Goal: Information Seeking & Learning: Learn about a topic

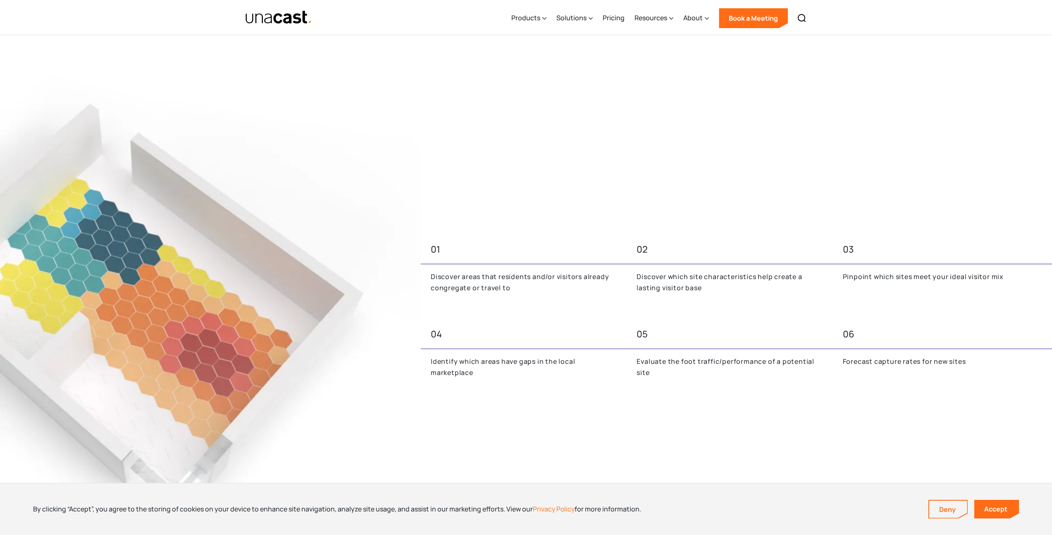
scroll to position [351, 0]
click at [475, 274] on p "Discover areas that residents and/or visitors already congregate or travel to" at bounding box center [524, 282] width 186 height 22
click at [471, 289] on p "Discover areas that residents and/or visitors already congregate or travel to" at bounding box center [524, 282] width 186 height 22
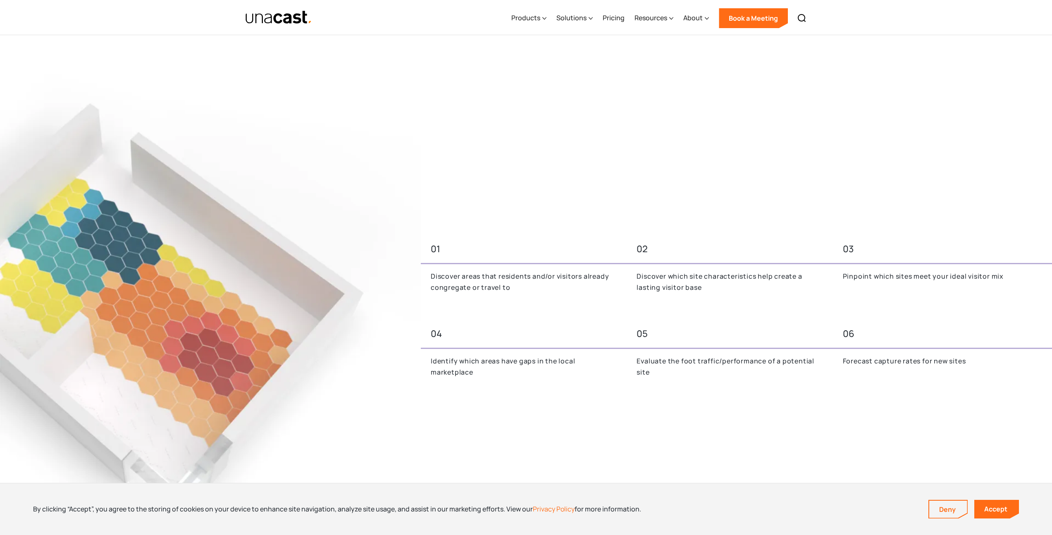
click at [486, 286] on p "Discover areas that residents and/or visitors already congregate or travel to" at bounding box center [524, 282] width 186 height 22
click at [485, 286] on p "Discover areas that residents and/or visitors already congregate or travel to" at bounding box center [524, 282] width 186 height 22
click at [483, 286] on p "Discover areas that residents and/or visitors already congregate or travel to" at bounding box center [524, 282] width 186 height 22
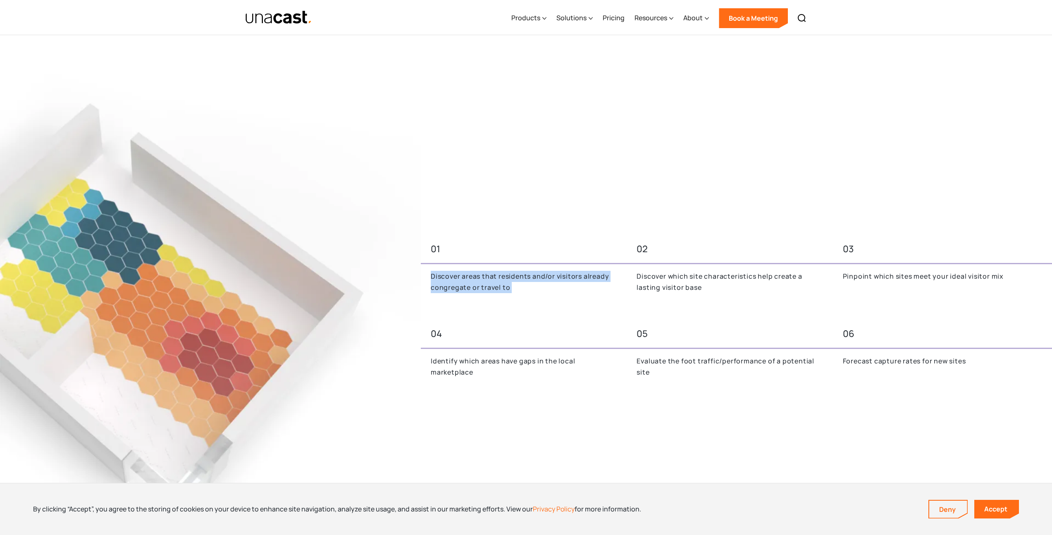
click at [483, 286] on p "Discover areas that residents and/or visitors already congregate or travel to" at bounding box center [524, 282] width 186 height 22
click at [483, 283] on p "Discover areas that residents and/or visitors already congregate or travel to" at bounding box center [524, 282] width 186 height 22
click at [483, 284] on p "Discover areas that residents and/or visitors already congregate or travel to" at bounding box center [524, 282] width 186 height 22
click at [483, 280] on p "Discover areas that residents and/or visitors already congregate or travel to" at bounding box center [524, 282] width 186 height 22
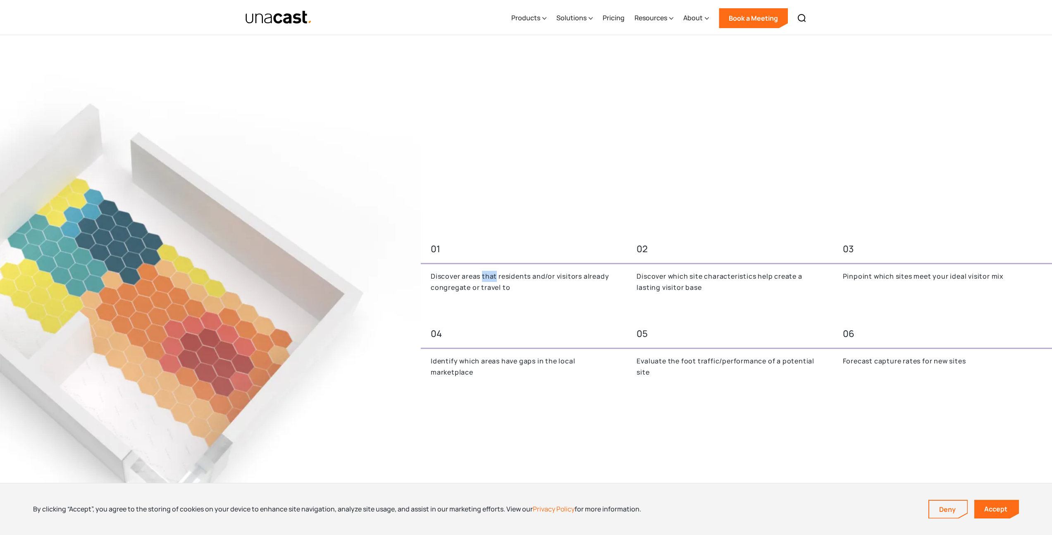
click at [483, 281] on p "Discover areas that residents and/or visitors already congregate or travel to" at bounding box center [524, 282] width 186 height 22
click at [486, 367] on p "Identify which areas have gaps in the local marketplace" at bounding box center [524, 366] width 186 height 22
click at [486, 359] on p "Identify which areas have gaps in the local marketplace" at bounding box center [524, 366] width 186 height 22
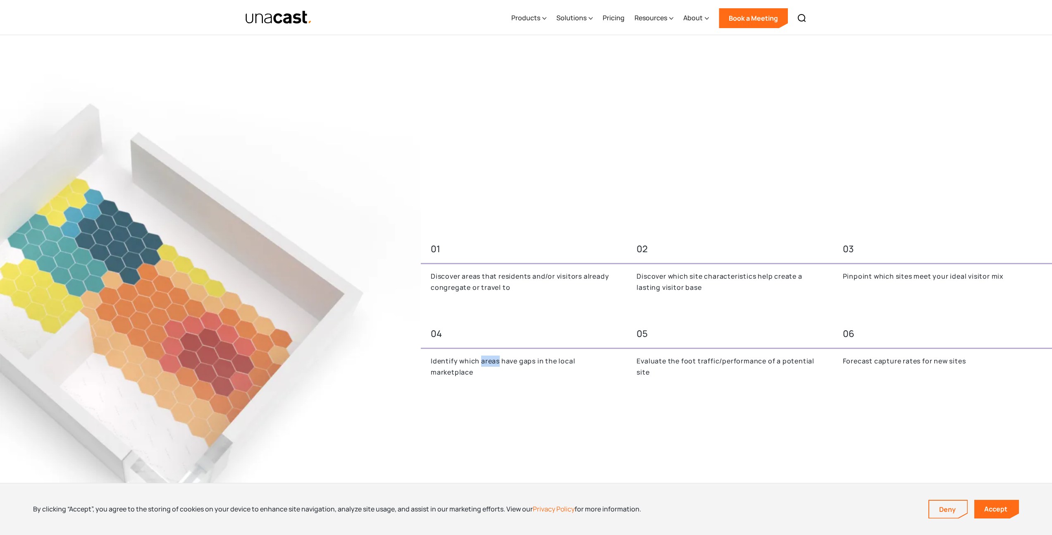
click at [486, 359] on p "Identify which areas have gaps in the local marketplace" at bounding box center [524, 366] width 186 height 22
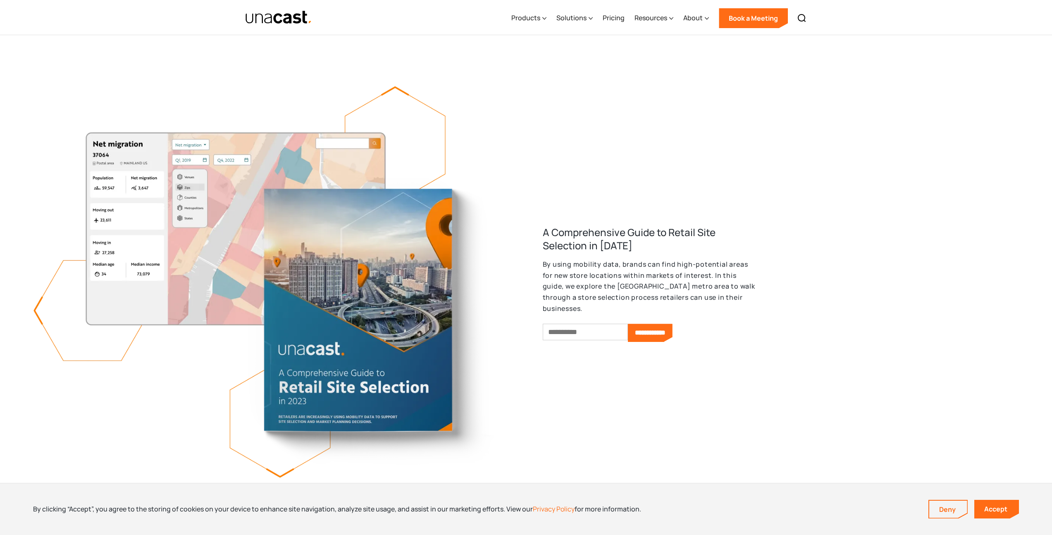
scroll to position [895, 0]
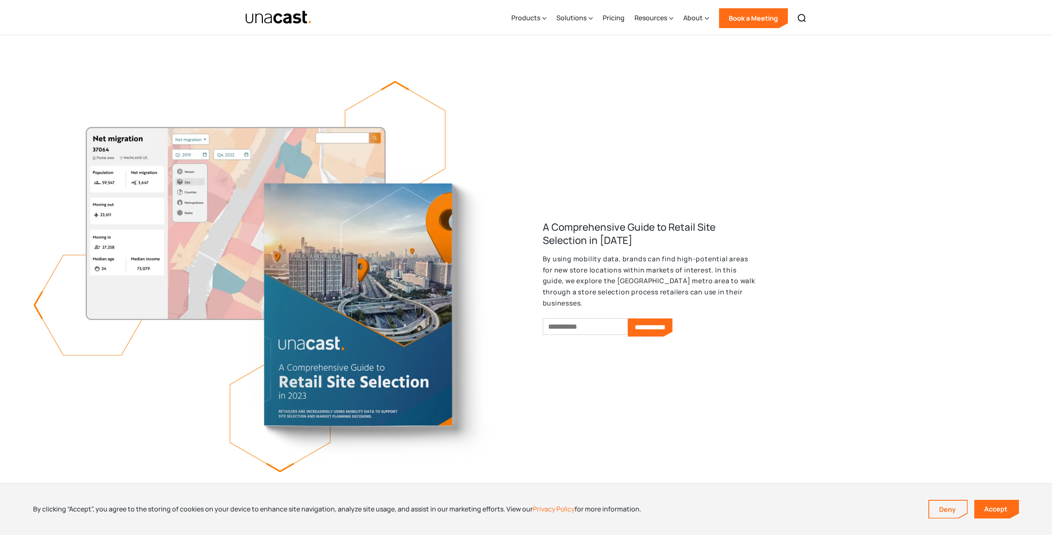
click at [560, 320] on input "Email *" at bounding box center [584, 326] width 85 height 17
type input "**********"
click at [672, 325] on input "**********" at bounding box center [650, 327] width 45 height 18
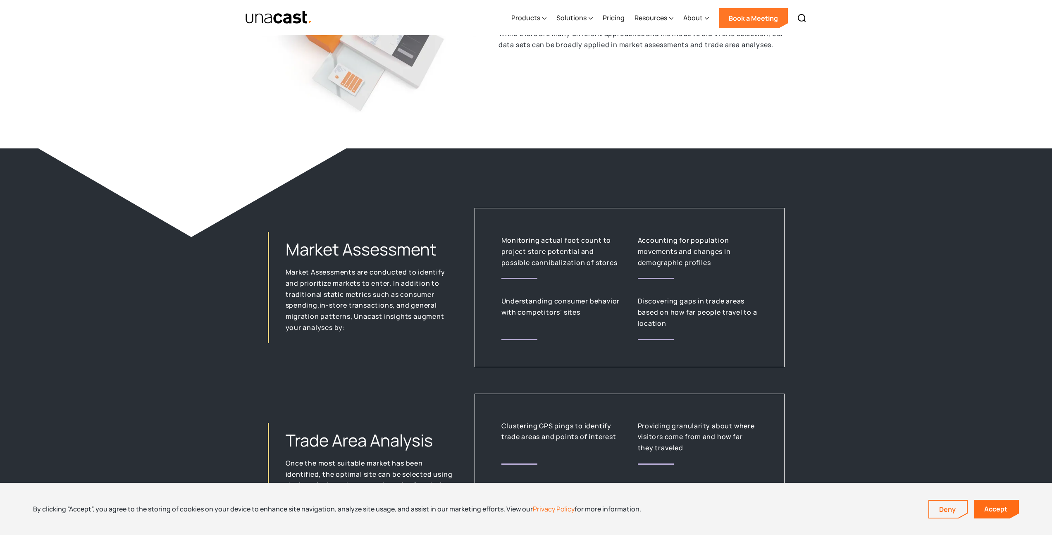
scroll to position [1666, 0]
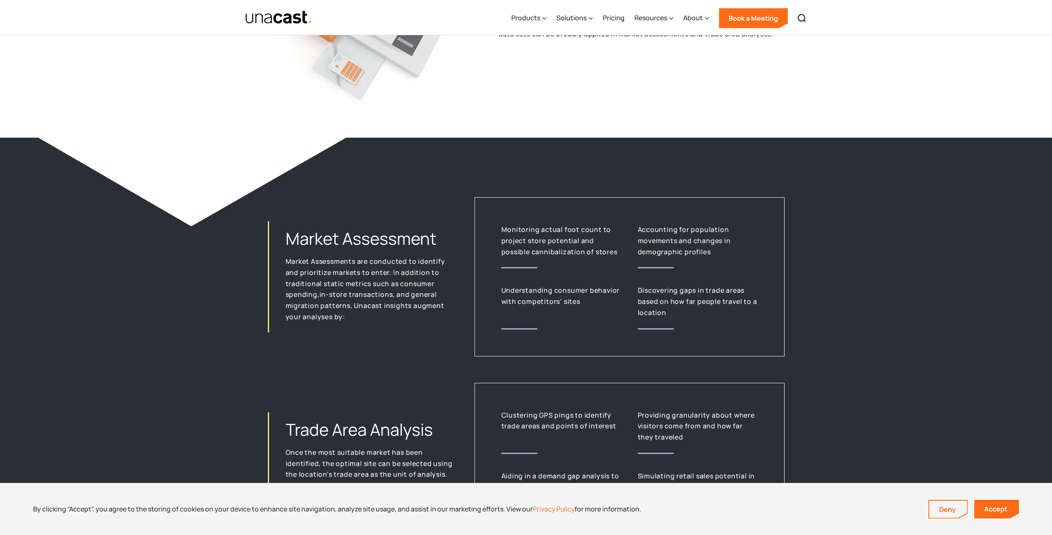
click at [502, 229] on p "Monitoring actual foot count to project store potential and possible cannibaliz…" at bounding box center [561, 240] width 120 height 33
click at [503, 229] on p "Monitoring actual foot count to project store potential and possible cannibaliz…" at bounding box center [561, 240] width 120 height 33
click at [504, 229] on p "Monitoring actual foot count to project store potential and possible cannibaliz…" at bounding box center [561, 240] width 120 height 33
click at [514, 243] on p "Monitoring actual foot count to project store potential and possible cannibaliz…" at bounding box center [561, 240] width 120 height 33
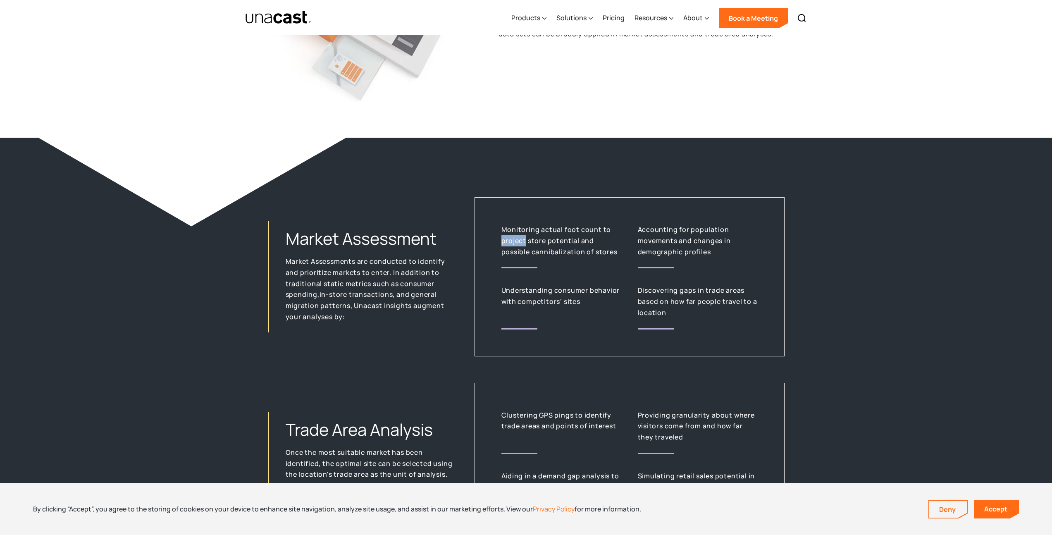
click at [514, 243] on p "Monitoring actual foot count to project store potential and possible cannibaliz…" at bounding box center [561, 240] width 120 height 33
click at [521, 255] on p "Monitoring actual foot count to project store potential and possible cannibaliz…" at bounding box center [561, 240] width 120 height 33
click at [596, 247] on p "Monitoring actual foot count to project store potential and possible cannibaliz…" at bounding box center [561, 240] width 120 height 33
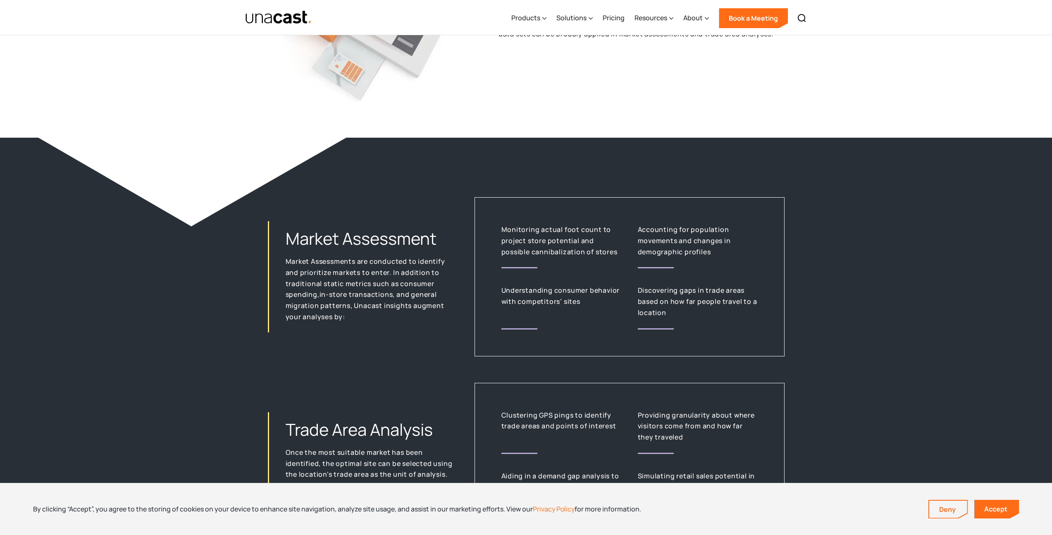
click at [571, 240] on p "Monitoring actual foot count to project store potential and possible cannibaliz…" at bounding box center [561, 240] width 120 height 33
click at [549, 227] on p "Monitoring actual foot count to project store potential and possible cannibaliz…" at bounding box center [561, 240] width 120 height 33
click at [541, 248] on p "Monitoring actual foot count to project store potential and possible cannibaliz…" at bounding box center [561, 240] width 120 height 33
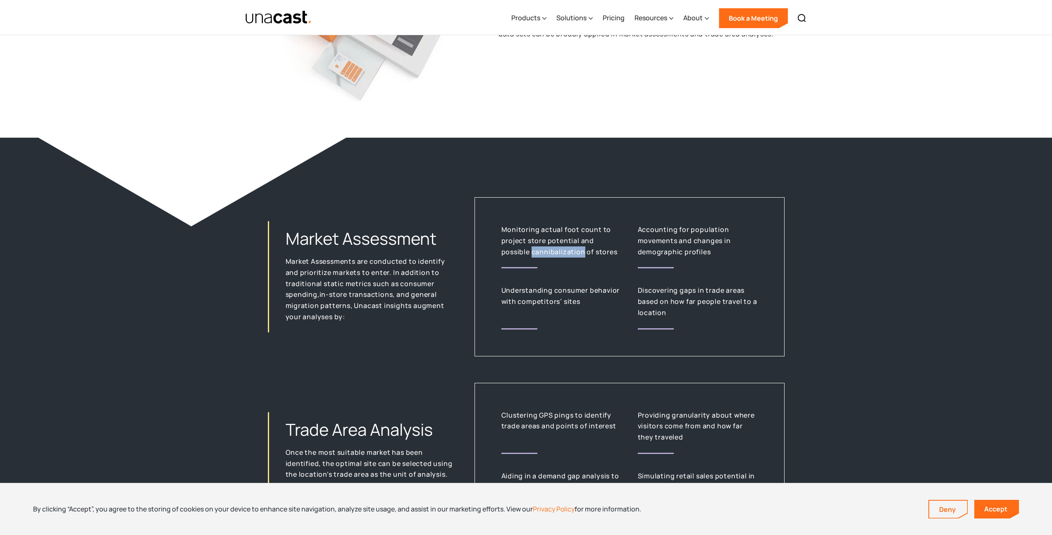
click at [541, 248] on p "Monitoring actual foot count to project store potential and possible cannibaliz…" at bounding box center [561, 240] width 120 height 33
click at [557, 235] on p "Monitoring actual foot count to project store potential and possible cannibaliz…" at bounding box center [561, 240] width 120 height 33
click at [556, 246] on p "Monitoring actual foot count to project store potential and possible cannibaliz…" at bounding box center [561, 240] width 120 height 33
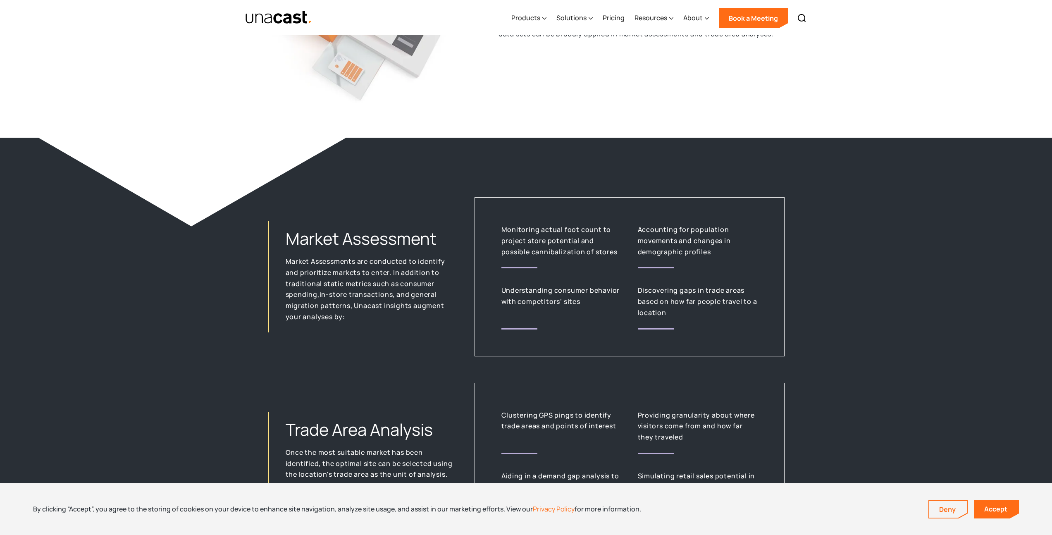
click at [578, 244] on p "Monitoring actual foot count to project store potential and possible cannibaliz…" at bounding box center [561, 240] width 120 height 33
click at [579, 247] on p "Monitoring actual foot count to project store potential and possible cannibaliz…" at bounding box center [561, 240] width 120 height 33
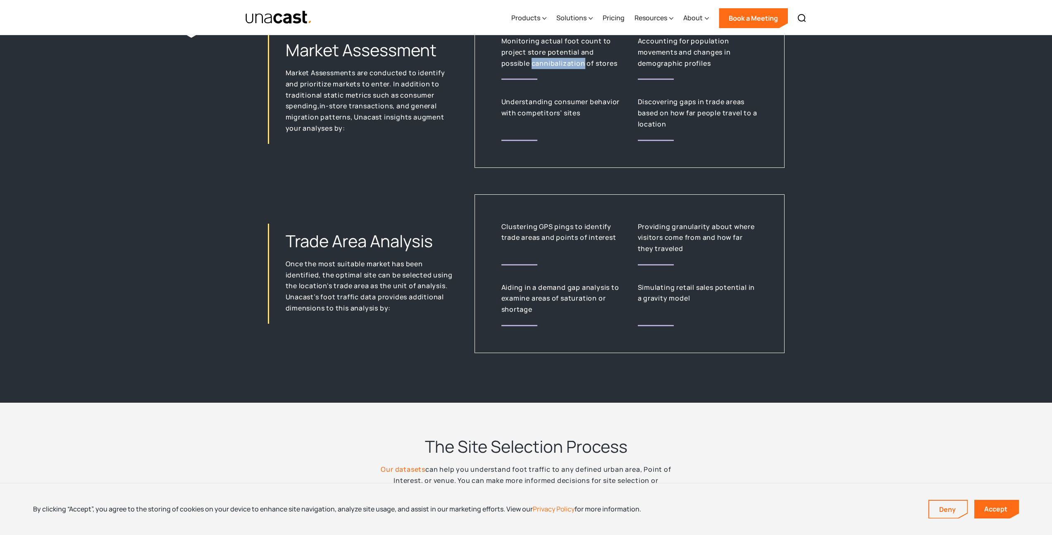
scroll to position [1856, 0]
